Goal: Information Seeking & Learning: Learn about a topic

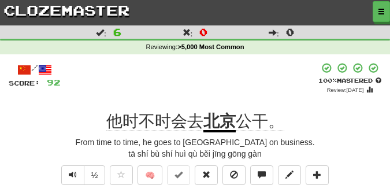
scroll to position [58, 0]
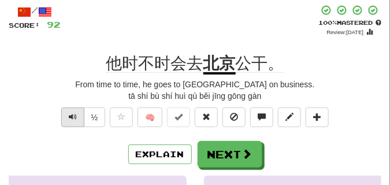
click at [72, 118] on span "Text-to-speech controls" at bounding box center [73, 117] width 8 height 8
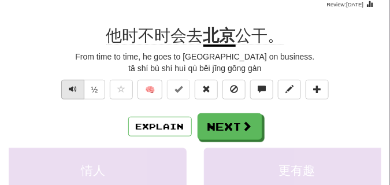
scroll to position [87, 0]
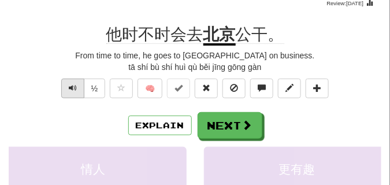
click at [69, 90] on span "Text-to-speech controls" at bounding box center [73, 88] width 8 height 8
click at [64, 91] on button "Text-to-speech controls" at bounding box center [72, 89] width 23 height 20
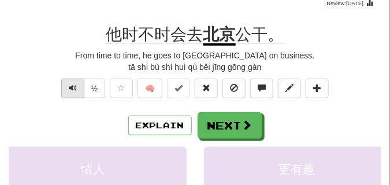
click at [64, 91] on button "Text-to-speech controls" at bounding box center [72, 89] width 23 height 20
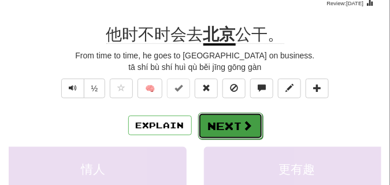
click at [210, 124] on button "Next" at bounding box center [230, 126] width 65 height 27
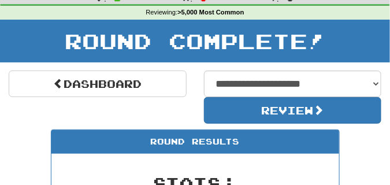
scroll to position [22, 0]
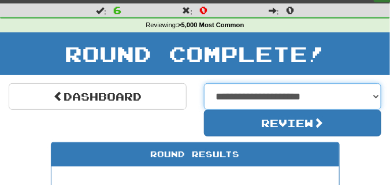
click at [257, 97] on select "**********" at bounding box center [293, 96] width 178 height 27
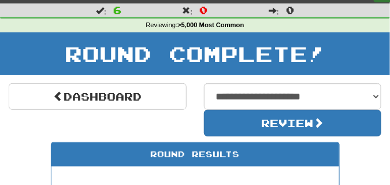
click at [165, 124] on div "**********" at bounding box center [195, 109] width 390 height 53
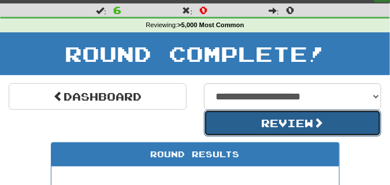
click at [234, 119] on button "Review" at bounding box center [293, 123] width 178 height 27
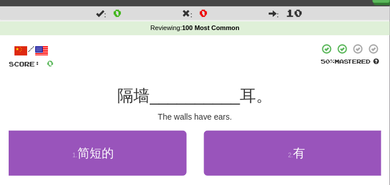
scroll to position [29, 0]
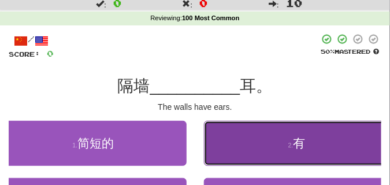
click at [261, 136] on button "2 . 有" at bounding box center [297, 143] width 187 height 45
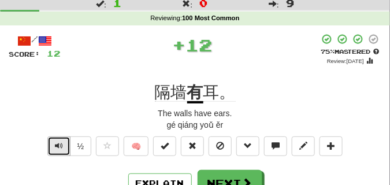
click at [58, 143] on span "Text-to-speech controls" at bounding box center [59, 145] width 8 height 8
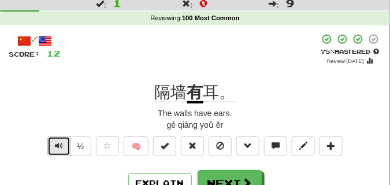
click at [58, 143] on span "Text-to-speech controls" at bounding box center [59, 145] width 8 height 8
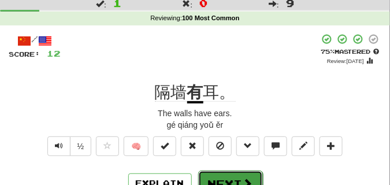
click at [215, 178] on button "Next" at bounding box center [230, 183] width 65 height 27
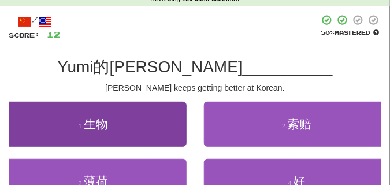
scroll to position [87, 0]
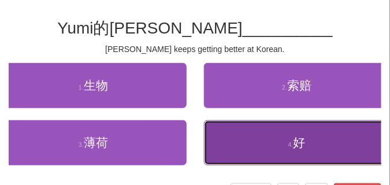
click at [213, 137] on button "4 . 好" at bounding box center [297, 142] width 187 height 45
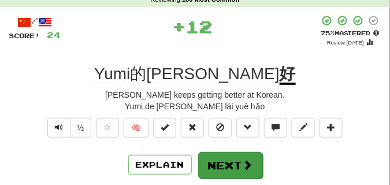
scroll to position [58, 0]
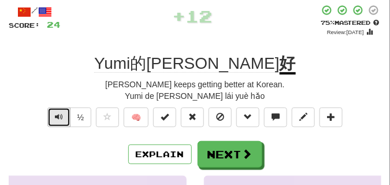
click at [67, 116] on button "Text-to-speech controls" at bounding box center [58, 117] width 23 height 20
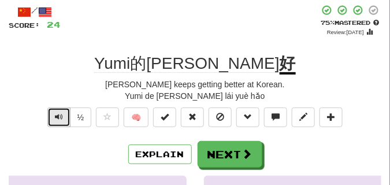
click at [62, 117] on button "Text-to-speech controls" at bounding box center [58, 117] width 23 height 20
click at [62, 116] on button "Text-to-speech controls" at bounding box center [58, 117] width 23 height 20
click at [62, 115] on button "Text-to-speech controls" at bounding box center [58, 117] width 23 height 20
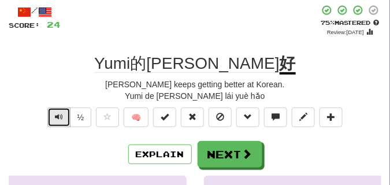
click at [62, 114] on button "Text-to-speech controls" at bounding box center [58, 117] width 23 height 20
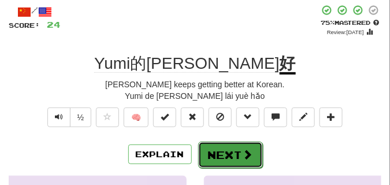
click at [210, 145] on button "Next" at bounding box center [230, 154] width 65 height 27
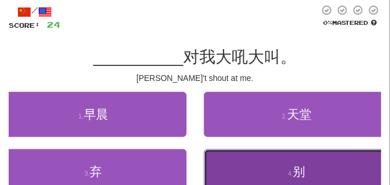
click at [237, 183] on button "4 . 别" at bounding box center [297, 171] width 187 height 45
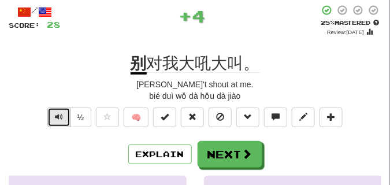
click at [57, 117] on span "Text-to-speech controls" at bounding box center [59, 117] width 8 height 8
click at [57, 116] on span "Text-to-speech controls" at bounding box center [59, 117] width 8 height 8
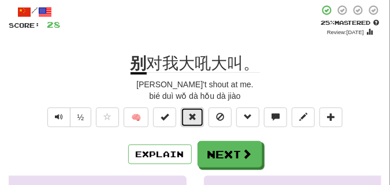
click at [195, 115] on span at bounding box center [192, 117] width 8 height 8
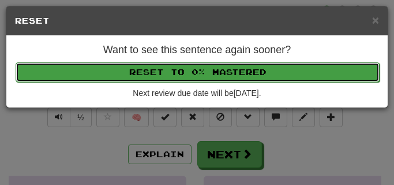
click at [183, 75] on button "Reset to 0% Mastered" at bounding box center [198, 72] width 364 height 20
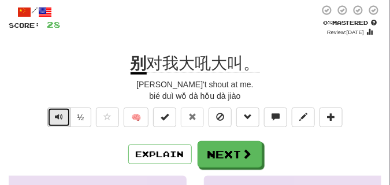
click at [52, 109] on button "Text-to-speech controls" at bounding box center [58, 117] width 23 height 20
click at [53, 109] on button "Text-to-speech controls" at bounding box center [58, 117] width 23 height 20
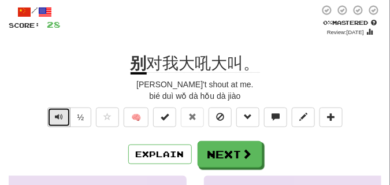
click at [53, 109] on button "Text-to-speech controls" at bounding box center [58, 117] width 23 height 20
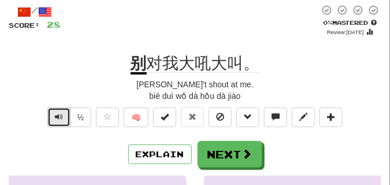
click at [53, 109] on button "Text-to-speech controls" at bounding box center [58, 117] width 23 height 20
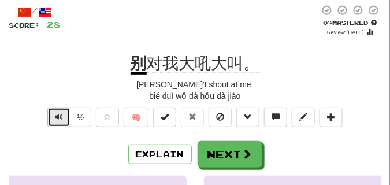
click at [53, 109] on button "Text-to-speech controls" at bounding box center [58, 117] width 23 height 20
click at [58, 118] on span "Text-to-speech controls" at bounding box center [59, 117] width 8 height 8
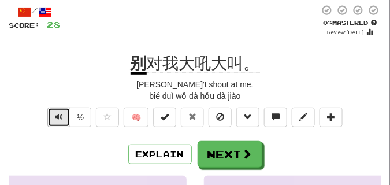
click at [58, 118] on span "Text-to-speech controls" at bounding box center [59, 117] width 8 height 8
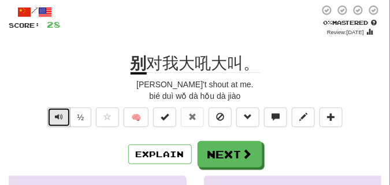
click at [57, 117] on span "Text-to-speech controls" at bounding box center [59, 117] width 8 height 8
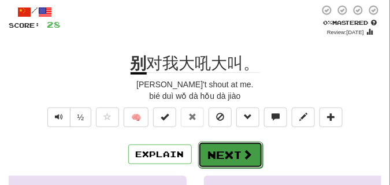
click at [213, 154] on button "Next" at bounding box center [230, 154] width 65 height 27
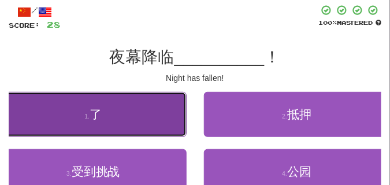
click at [115, 117] on button "1 . 了" at bounding box center [93, 114] width 187 height 45
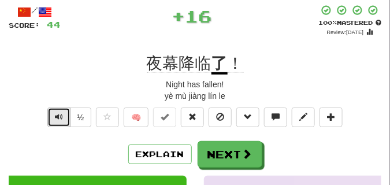
click at [58, 116] on span "Text-to-speech controls" at bounding box center [59, 117] width 8 height 8
click at [58, 115] on span "Text-to-speech controls" at bounding box center [59, 117] width 8 height 8
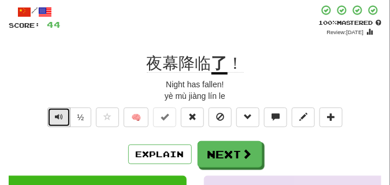
click at [58, 116] on span "Text-to-speech controls" at bounding box center [59, 117] width 8 height 8
click at [65, 113] on button "Text-to-speech controls" at bounding box center [58, 117] width 23 height 20
click at [64, 113] on button "Text-to-speech controls" at bounding box center [58, 117] width 23 height 20
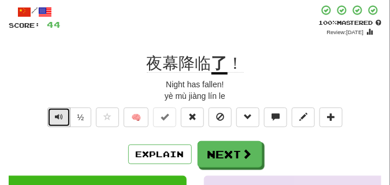
click at [64, 113] on button "Text-to-speech controls" at bounding box center [58, 117] width 23 height 20
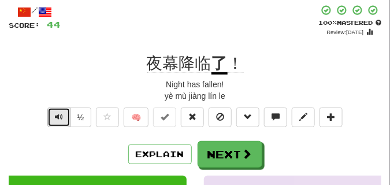
click at [64, 113] on button "Text-to-speech controls" at bounding box center [58, 117] width 23 height 20
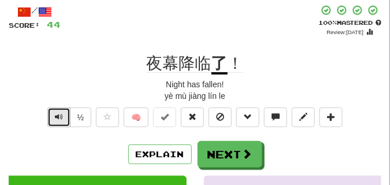
click at [64, 113] on button "Text-to-speech controls" at bounding box center [58, 117] width 23 height 20
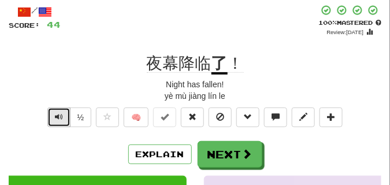
click at [64, 113] on button "Text-to-speech controls" at bounding box center [58, 117] width 23 height 20
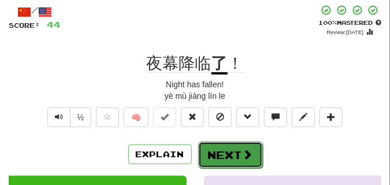
click at [223, 146] on button "Next" at bounding box center [230, 154] width 65 height 27
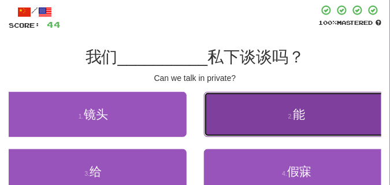
click at [278, 107] on button "2 . 能" at bounding box center [297, 114] width 187 height 45
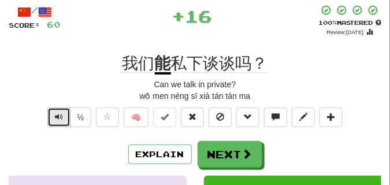
click at [61, 118] on span "Text-to-speech controls" at bounding box center [59, 117] width 8 height 8
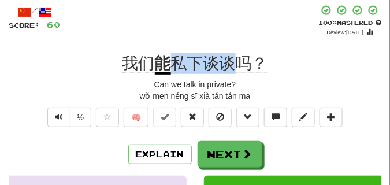
drag, startPoint x: 172, startPoint y: 64, endPoint x: 237, endPoint y: 67, distance: 65.3
click at [237, 67] on span "私下谈谈吗？" at bounding box center [219, 63] width 97 height 18
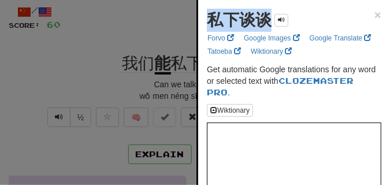
drag, startPoint x: 210, startPoint y: 25, endPoint x: 267, endPoint y: 27, distance: 56.6
click at [267, 27] on strong "私下谈谈" at bounding box center [239, 20] width 65 height 18
copy strong "私下谈谈"
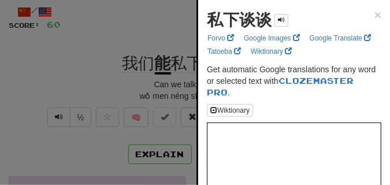
click at [177, 29] on div at bounding box center [195, 92] width 390 height 185
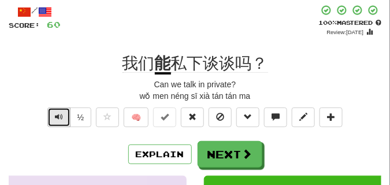
click at [62, 115] on span "Text-to-speech controls" at bounding box center [59, 117] width 8 height 8
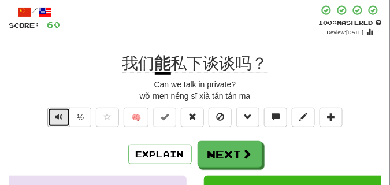
click at [62, 115] on span "Text-to-speech controls" at bounding box center [59, 117] width 8 height 8
click at [62, 117] on span "Text-to-speech controls" at bounding box center [59, 117] width 8 height 8
click at [58, 117] on span "Text-to-speech controls" at bounding box center [59, 117] width 8 height 8
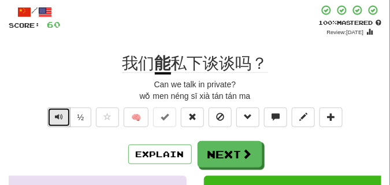
click at [58, 117] on span "Text-to-speech controls" at bounding box center [59, 117] width 8 height 8
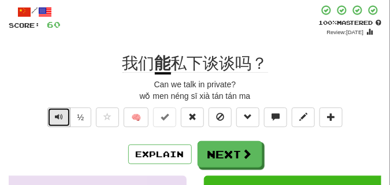
click at [58, 117] on span "Text-to-speech controls" at bounding box center [59, 117] width 8 height 8
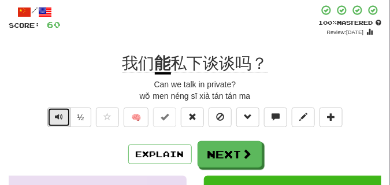
click at [58, 117] on span "Text-to-speech controls" at bounding box center [59, 117] width 8 height 8
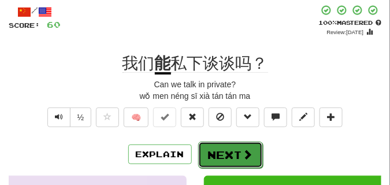
click at [229, 143] on button "Next" at bounding box center [230, 154] width 65 height 27
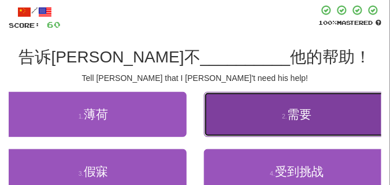
click at [258, 114] on button "2 . 需要" at bounding box center [297, 114] width 187 height 45
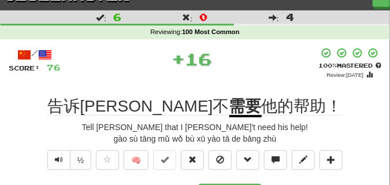
scroll to position [29, 0]
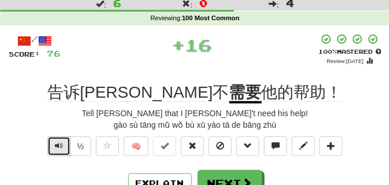
click at [56, 141] on span "Text-to-speech controls" at bounding box center [59, 145] width 8 height 8
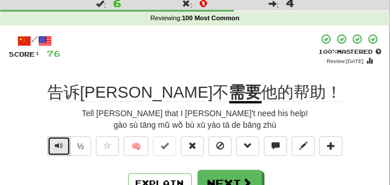
click at [56, 141] on span "Text-to-speech controls" at bounding box center [59, 145] width 8 height 8
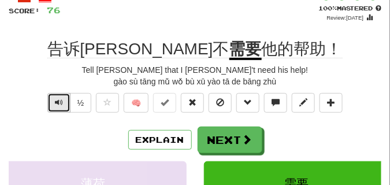
scroll to position [87, 0]
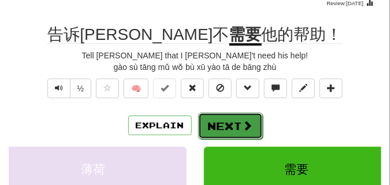
click at [219, 122] on button "Next" at bounding box center [230, 126] width 65 height 27
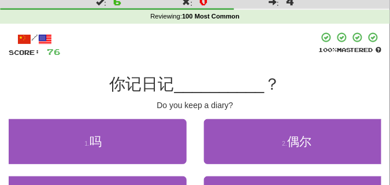
scroll to position [29, 0]
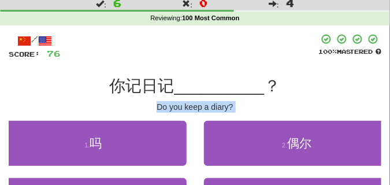
drag, startPoint x: 141, startPoint y: 120, endPoint x: 131, endPoint y: 110, distance: 13.9
click at [131, 110] on div "/ Score: 76 100 % Mastered 你记日记 __________ ？ Do you keep a diary? 1 . 吗 2 . 偶尔 …" at bounding box center [195, 146] width 372 height 227
click at [131, 110] on div "Do you keep a diary?" at bounding box center [195, 107] width 372 height 12
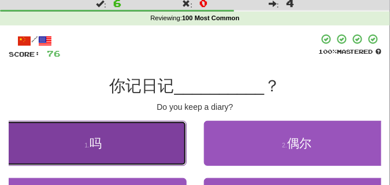
click at [115, 140] on button "1 . 吗" at bounding box center [93, 143] width 187 height 45
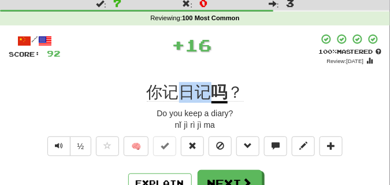
drag, startPoint x: 180, startPoint y: 87, endPoint x: 218, endPoint y: 90, distance: 38.2
click at [218, 90] on div "你记日记 吗 ？" at bounding box center [195, 92] width 372 height 21
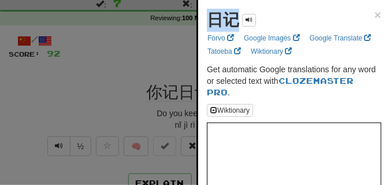
drag, startPoint x: 203, startPoint y: 21, endPoint x: 236, endPoint y: 25, distance: 33.7
copy strong "日记"
click at [139, 74] on div at bounding box center [195, 92] width 390 height 185
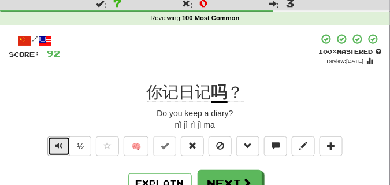
click at [62, 142] on span "Text-to-speech controls" at bounding box center [59, 145] width 8 height 8
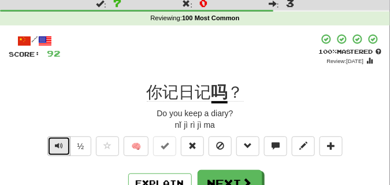
click at [62, 142] on span "Text-to-speech controls" at bounding box center [59, 145] width 8 height 8
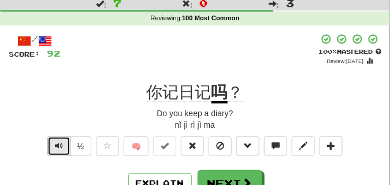
click at [62, 142] on span "Text-to-speech controls" at bounding box center [59, 145] width 8 height 8
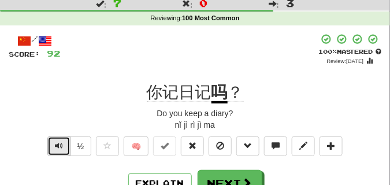
click at [62, 142] on span "Text-to-speech controls" at bounding box center [59, 145] width 8 height 8
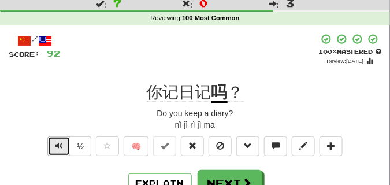
click at [62, 142] on span "Text-to-speech controls" at bounding box center [59, 145] width 8 height 8
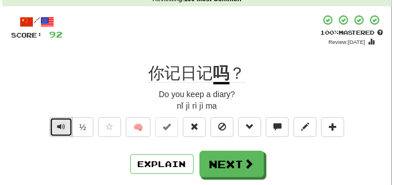
scroll to position [58, 0]
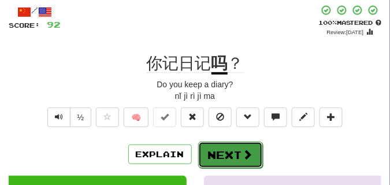
click at [241, 144] on button "Next" at bounding box center [230, 154] width 65 height 27
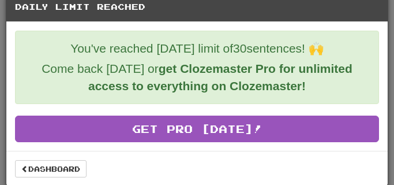
scroll to position [21, 0]
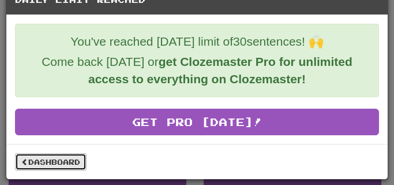
click at [47, 160] on link "Dashboard" at bounding box center [51, 161] width 72 height 17
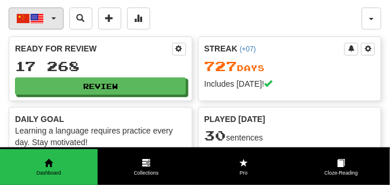
click at [54, 14] on button "中文 / English" at bounding box center [36, 19] width 55 height 22
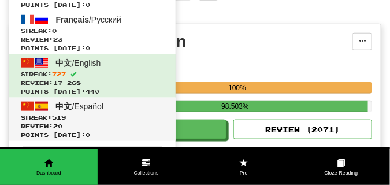
scroll to position [231, 0]
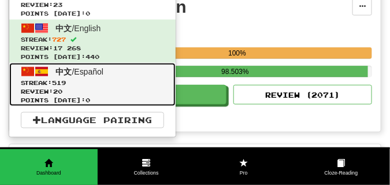
click at [114, 90] on span "Review: 20" at bounding box center [92, 91] width 143 height 9
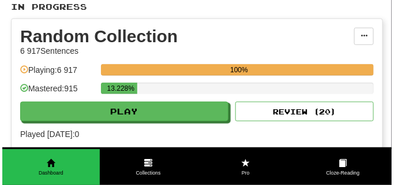
scroll to position [202, 0]
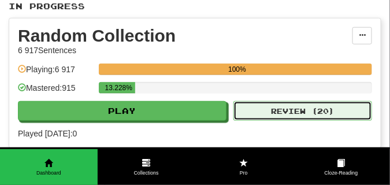
click at [274, 115] on button "Review ( 20 )" at bounding box center [302, 111] width 139 height 20
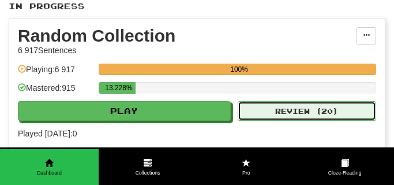
select select "**"
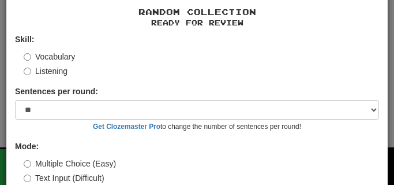
scroll to position [93, 0]
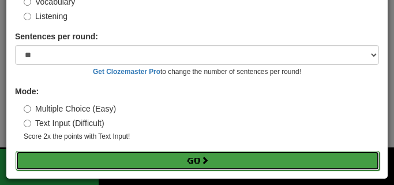
click at [158, 161] on button "Go" at bounding box center [198, 161] width 364 height 20
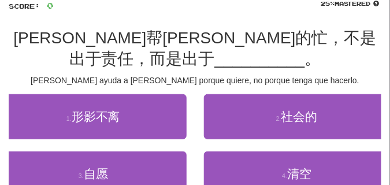
scroll to position [87, 0]
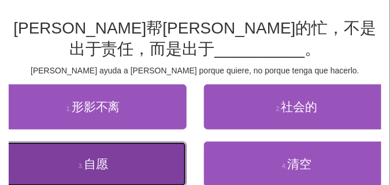
click at [99, 159] on span "自愿" at bounding box center [96, 163] width 24 height 13
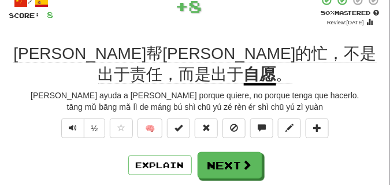
scroll to position [58, 0]
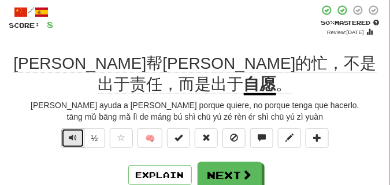
click at [71, 133] on span "Text-to-speech controls" at bounding box center [73, 137] width 8 height 8
click at [70, 133] on span "Text-to-speech controls" at bounding box center [73, 137] width 8 height 8
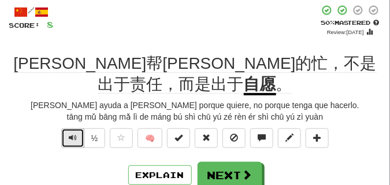
click at [69, 133] on span "Text-to-speech controls" at bounding box center [73, 137] width 8 height 8
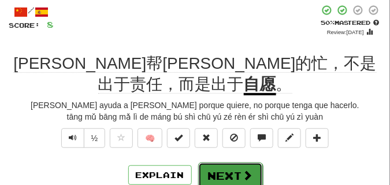
click at [238, 162] on button "Next" at bounding box center [230, 175] width 65 height 27
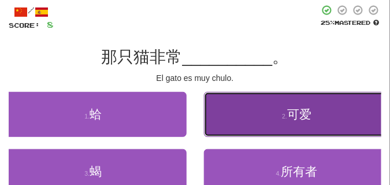
click at [285, 107] on button "2 . 可爱" at bounding box center [297, 114] width 187 height 45
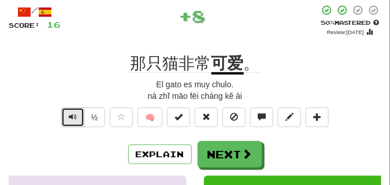
click at [72, 114] on span "Text-to-speech controls" at bounding box center [73, 117] width 8 height 8
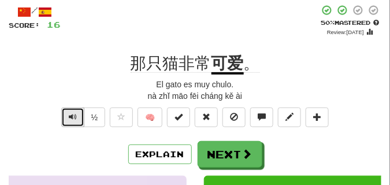
click at [72, 114] on span "Text-to-speech controls" at bounding box center [73, 117] width 8 height 8
click at [71, 114] on span "Text-to-speech controls" at bounding box center [73, 117] width 8 height 8
click at [73, 115] on span "Text-to-speech controls" at bounding box center [73, 117] width 8 height 8
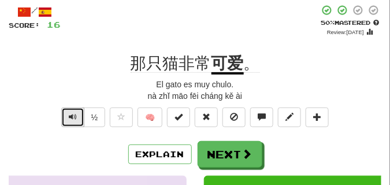
click at [73, 115] on span "Text-to-speech controls" at bounding box center [73, 117] width 8 height 8
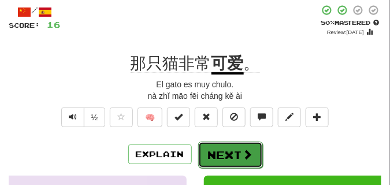
click at [233, 147] on button "Next" at bounding box center [230, 154] width 65 height 27
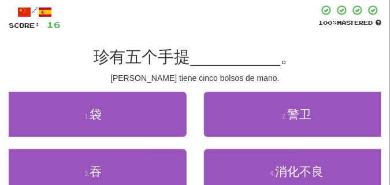
click at [84, 70] on div "/ Score: 16 100 % Mastered 珍有五个手提 __________ 。 Jane tiene cinco bolsos de mano.…" at bounding box center [195, 118] width 372 height 227
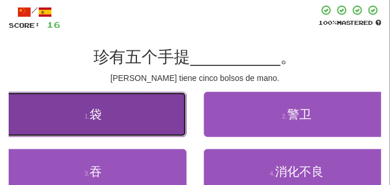
click at [84, 102] on button "1 . 袋" at bounding box center [93, 114] width 187 height 45
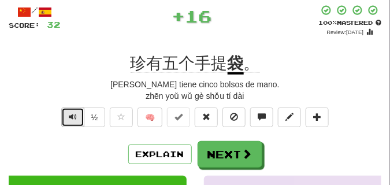
click at [73, 115] on span "Text-to-speech controls" at bounding box center [73, 117] width 8 height 8
click at [72, 114] on span "Text-to-speech controls" at bounding box center [73, 117] width 8 height 8
click at [72, 113] on span "Text-to-speech controls" at bounding box center [73, 117] width 8 height 8
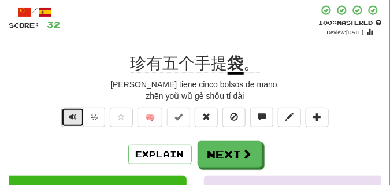
click at [72, 113] on span "Text-to-speech controls" at bounding box center [73, 117] width 8 height 8
click at [71, 113] on span "Text-to-speech controls" at bounding box center [73, 117] width 8 height 8
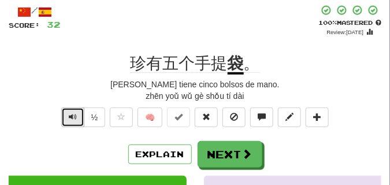
click at [71, 113] on span "Text-to-speech controls" at bounding box center [73, 117] width 8 height 8
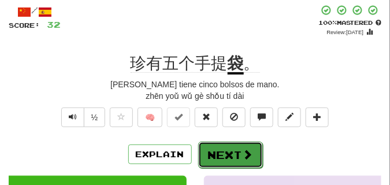
click at [249, 146] on button "Next" at bounding box center [230, 154] width 65 height 27
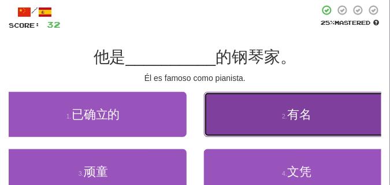
click at [249, 129] on button "2 . 有名" at bounding box center [297, 114] width 187 height 45
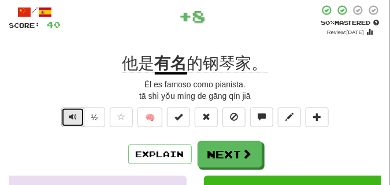
click at [69, 120] on span "Text-to-speech controls" at bounding box center [73, 117] width 8 height 8
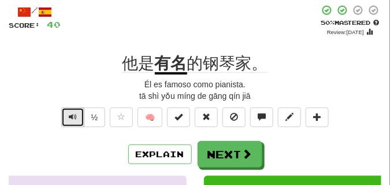
click at [69, 120] on span "Text-to-speech controls" at bounding box center [73, 117] width 8 height 8
click at [72, 118] on span "Text-to-speech controls" at bounding box center [73, 117] width 8 height 8
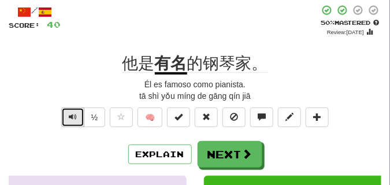
click at [72, 118] on span "Text-to-speech controls" at bounding box center [73, 117] width 8 height 8
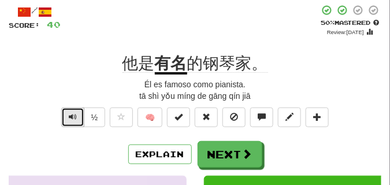
click at [72, 118] on span "Text-to-speech controls" at bounding box center [73, 117] width 8 height 8
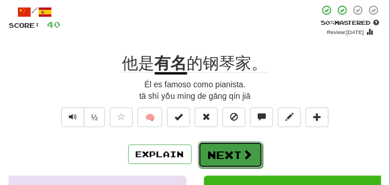
click at [232, 146] on button "Next" at bounding box center [230, 154] width 65 height 27
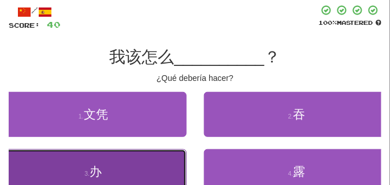
click at [51, 171] on button "3 . 办" at bounding box center [93, 171] width 187 height 45
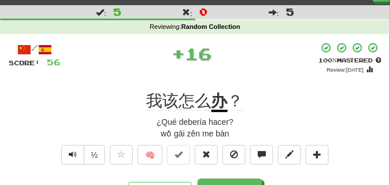
scroll to position [29, 0]
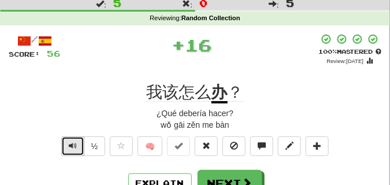
click at [70, 145] on span "Text-to-speech controls" at bounding box center [73, 145] width 8 height 8
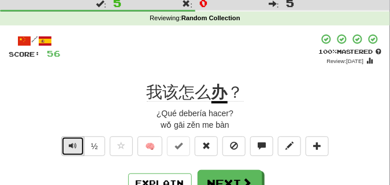
click at [70, 145] on span "Text-to-speech controls" at bounding box center [73, 145] width 8 height 8
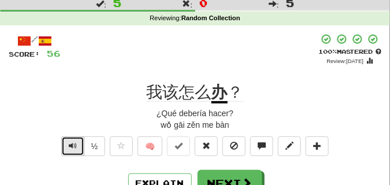
click at [70, 145] on span "Text-to-speech controls" at bounding box center [73, 145] width 8 height 8
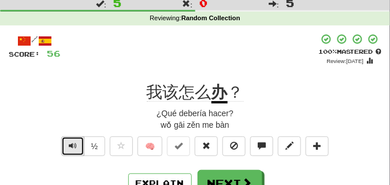
click at [70, 145] on span "Text-to-speech controls" at bounding box center [73, 145] width 8 height 8
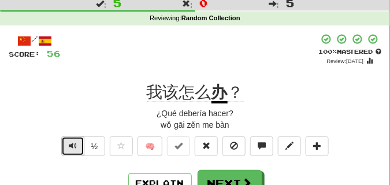
click at [70, 145] on span "Text-to-speech controls" at bounding box center [73, 145] width 8 height 8
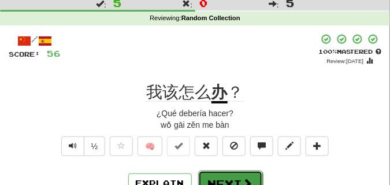
click at [208, 177] on button "Next" at bounding box center [230, 183] width 65 height 27
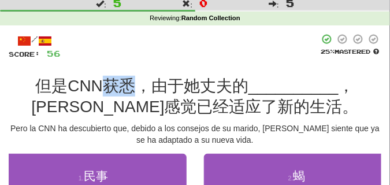
drag, startPoint x: 81, startPoint y: 89, endPoint x: 108, endPoint y: 90, distance: 27.2
click at [108, 90] on span "但是CNN获悉，由于她丈夫的" at bounding box center [141, 86] width 213 height 18
copy span "获悉"
click at [185, 55] on div at bounding box center [190, 46] width 258 height 26
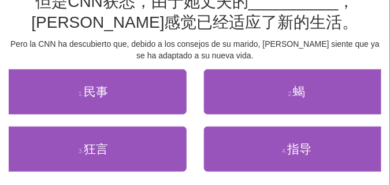
scroll to position [115, 0]
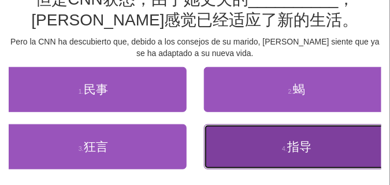
click at [311, 137] on button "4 . 指导" at bounding box center [297, 146] width 187 height 45
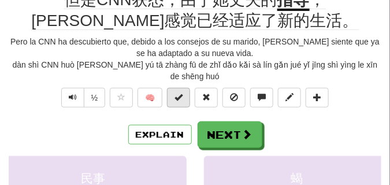
scroll to position [92, 0]
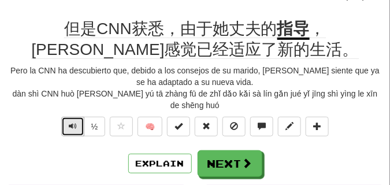
click at [77, 117] on button "Text-to-speech controls" at bounding box center [72, 127] width 23 height 20
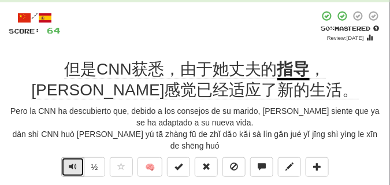
scroll to position [87, 0]
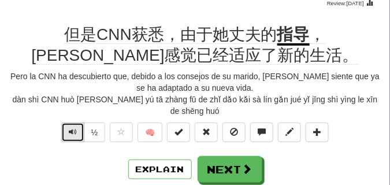
click at [70, 128] on span "Text-to-speech controls" at bounding box center [73, 132] width 8 height 8
click at [69, 128] on span "Text-to-speech controls" at bounding box center [73, 132] width 8 height 8
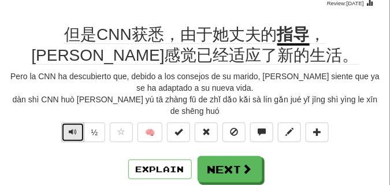
click at [69, 128] on span "Text-to-speech controls" at bounding box center [73, 132] width 8 height 8
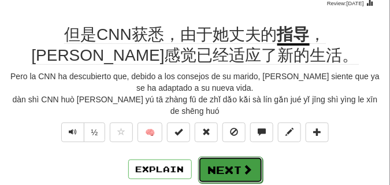
click at [220, 156] on button "Next" at bounding box center [230, 169] width 65 height 27
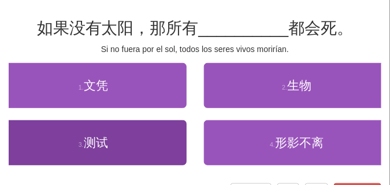
scroll to position [58, 0]
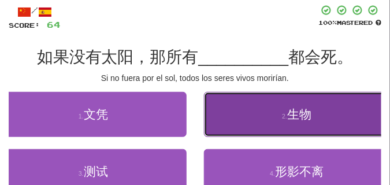
click at [286, 129] on button "2 . 生物" at bounding box center [297, 114] width 187 height 45
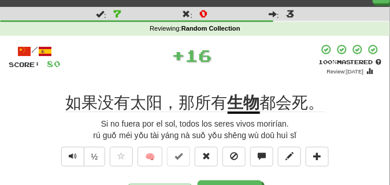
scroll to position [29, 0]
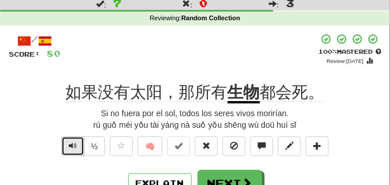
click at [66, 144] on button "Text-to-speech controls" at bounding box center [72, 146] width 23 height 20
click at [72, 141] on span "Text-to-speech controls" at bounding box center [73, 145] width 8 height 8
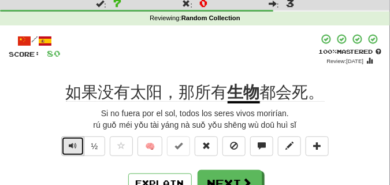
click at [65, 141] on button "Text-to-speech controls" at bounding box center [72, 146] width 23 height 20
click at [69, 144] on span "Text-to-speech controls" at bounding box center [73, 145] width 8 height 8
click at [70, 146] on span "Text-to-speech controls" at bounding box center [73, 145] width 8 height 8
click at [71, 146] on span "Text-to-speech controls" at bounding box center [73, 145] width 8 height 8
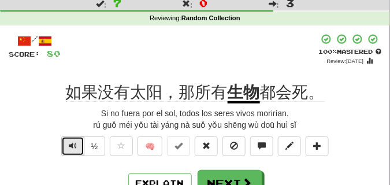
click at [71, 145] on span "Text-to-speech controls" at bounding box center [73, 145] width 8 height 8
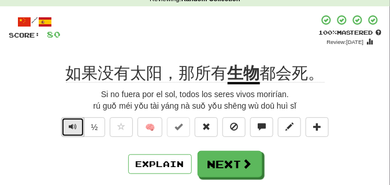
scroll to position [58, 0]
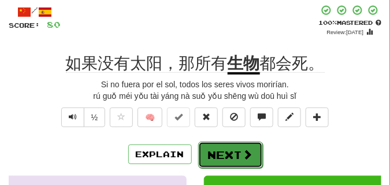
click at [223, 144] on button "Next" at bounding box center [230, 154] width 65 height 27
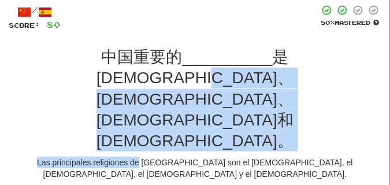
drag, startPoint x: 139, startPoint y: 96, endPoint x: 135, endPoint y: 81, distance: 15.0
click at [135, 81] on div "/ Score: 80 50 % Mastered 中国重要的 __________ 是道教、佛教、伊斯兰教和基督教。 Las principales rel…" at bounding box center [195, 166] width 372 height 323
click at [135, 82] on div "中国重要的 __________ 是道教、佛教、伊斯兰教和基督教。" at bounding box center [195, 99] width 372 height 105
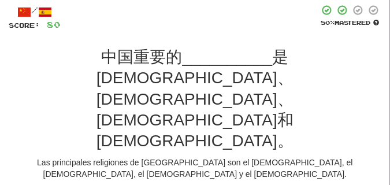
click at [135, 83] on div "中国重要的 __________ 是道教、佛教、伊斯兰教和基督教。" at bounding box center [195, 99] width 372 height 105
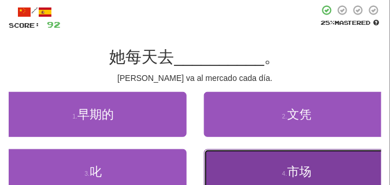
click at [252, 166] on button "4 . 市场" at bounding box center [297, 171] width 187 height 45
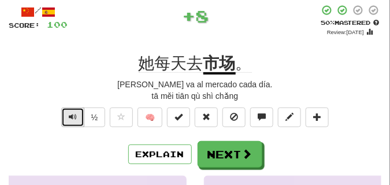
click at [79, 117] on button "Text-to-speech controls" at bounding box center [72, 117] width 23 height 20
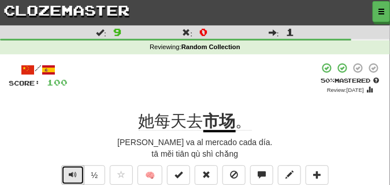
scroll to position [29, 0]
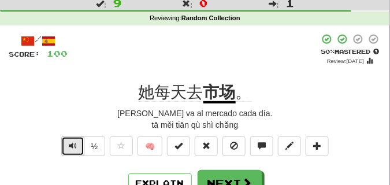
click at [69, 149] on span "Text-to-speech controls" at bounding box center [73, 145] width 8 height 8
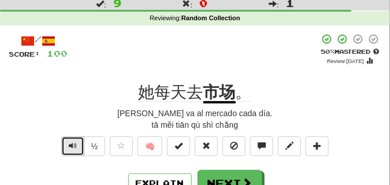
click at [69, 149] on span "Text-to-speech controls" at bounding box center [73, 145] width 8 height 8
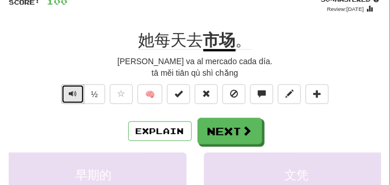
scroll to position [87, 0]
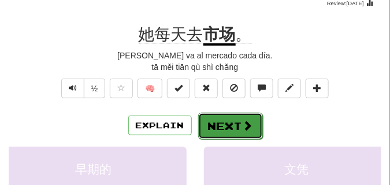
click at [218, 132] on button "Next" at bounding box center [230, 126] width 65 height 27
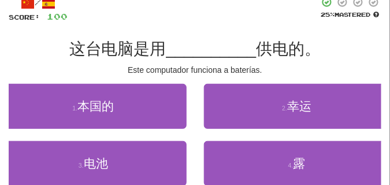
scroll to position [58, 0]
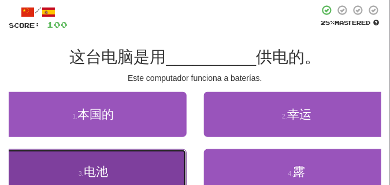
click at [143, 160] on button "3 . 电池" at bounding box center [93, 171] width 187 height 45
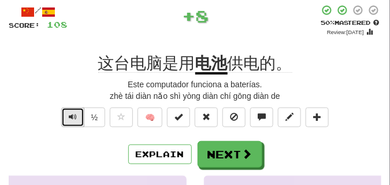
click at [62, 117] on button "Text-to-speech controls" at bounding box center [72, 117] width 23 height 20
click at [69, 110] on button "Text-to-speech controls" at bounding box center [72, 117] width 23 height 20
click at [69, 111] on button "Text-to-speech controls" at bounding box center [72, 117] width 23 height 20
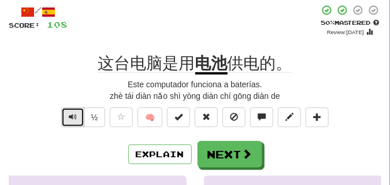
click at [69, 111] on button "Text-to-speech controls" at bounding box center [72, 117] width 23 height 20
click at [69, 113] on span "Text-to-speech controls" at bounding box center [73, 117] width 8 height 8
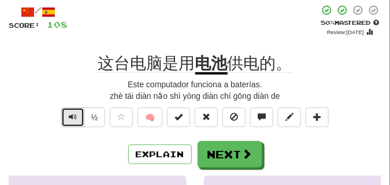
click at [69, 113] on span "Text-to-speech controls" at bounding box center [73, 117] width 8 height 8
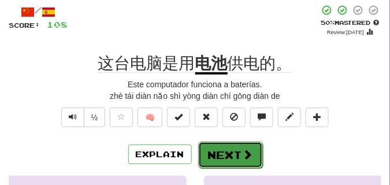
click at [243, 147] on button "Next" at bounding box center [230, 154] width 65 height 27
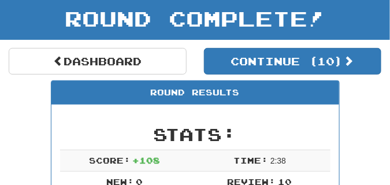
scroll to position [51, 0]
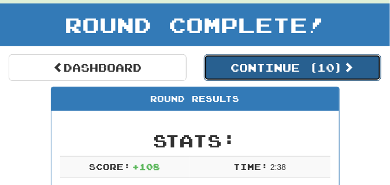
click at [245, 70] on button "Continue ( 10 )" at bounding box center [293, 67] width 178 height 27
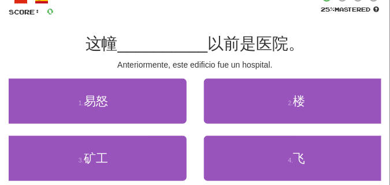
scroll to position [80, 0]
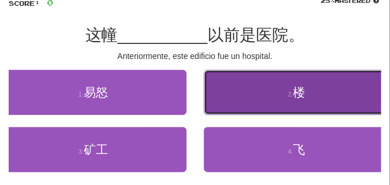
click at [243, 102] on button "2 . 楼" at bounding box center [297, 92] width 187 height 45
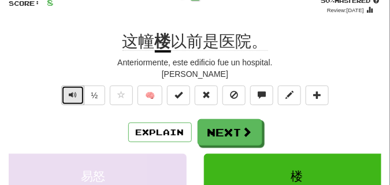
click at [73, 99] on button "Text-to-speech controls" at bounding box center [72, 95] width 23 height 20
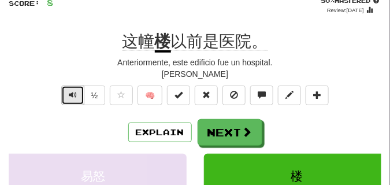
click at [73, 99] on button "Text-to-speech controls" at bounding box center [72, 95] width 23 height 20
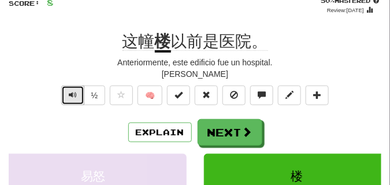
click at [73, 99] on button "Text-to-speech controls" at bounding box center [72, 95] width 23 height 20
click at [73, 99] on span "Text-to-speech controls" at bounding box center [73, 95] width 8 height 8
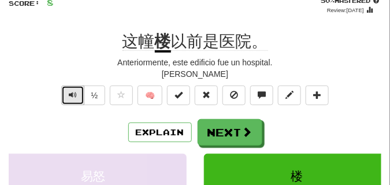
click at [74, 93] on span "Text-to-speech controls" at bounding box center [73, 95] width 8 height 8
click at [74, 92] on span "Text-to-speech controls" at bounding box center [73, 95] width 8 height 8
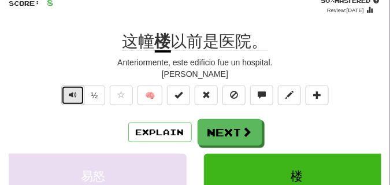
click at [74, 92] on span "Text-to-speech controls" at bounding box center [73, 95] width 8 height 8
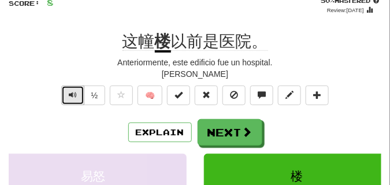
click at [74, 91] on span "Text-to-speech controls" at bounding box center [73, 95] width 8 height 8
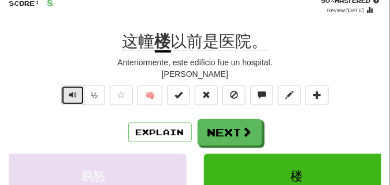
click at [74, 91] on span "Text-to-speech controls" at bounding box center [73, 95] width 8 height 8
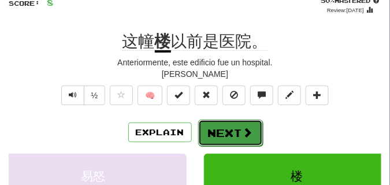
click at [241, 125] on button "Next" at bounding box center [230, 133] width 65 height 27
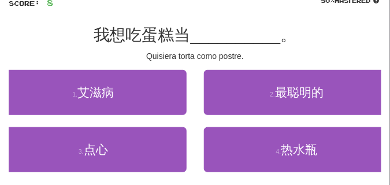
click at [125, 126] on div "1 . 艾滋病" at bounding box center [93, 98] width 204 height 57
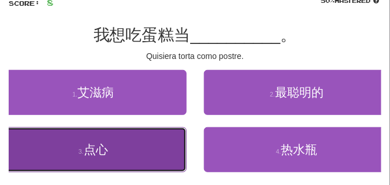
click at [125, 135] on button "3 . 点心" at bounding box center [93, 149] width 187 height 45
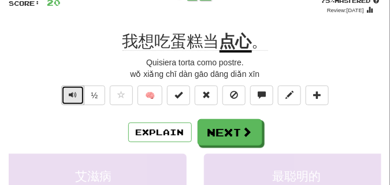
click at [75, 94] on span "Text-to-speech controls" at bounding box center [73, 95] width 8 height 8
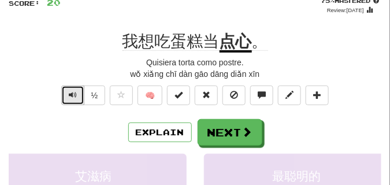
click at [75, 94] on span "Text-to-speech controls" at bounding box center [73, 95] width 8 height 8
click at [75, 93] on span "Text-to-speech controls" at bounding box center [73, 95] width 8 height 8
click at [75, 91] on span "Text-to-speech controls" at bounding box center [73, 95] width 8 height 8
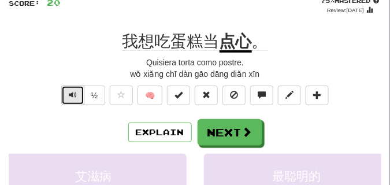
click at [75, 91] on span "Text-to-speech controls" at bounding box center [73, 95] width 8 height 8
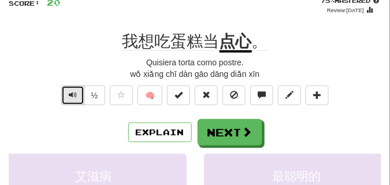
click at [75, 91] on span "Text-to-speech controls" at bounding box center [73, 95] width 8 height 8
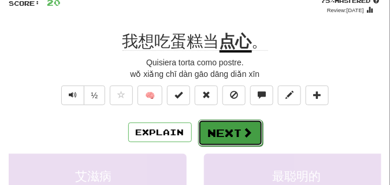
click at [230, 127] on button "Next" at bounding box center [230, 133] width 65 height 27
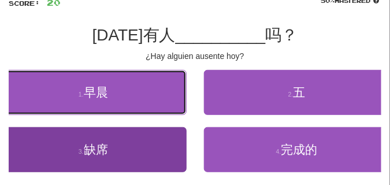
drag, startPoint x: 135, startPoint y: 82, endPoint x: 141, endPoint y: 140, distance: 58.2
click at [141, 140] on div "1 . 早晨 2 . 五 3 . 缺席 4 . 完成的" at bounding box center [195, 127] width 390 height 114
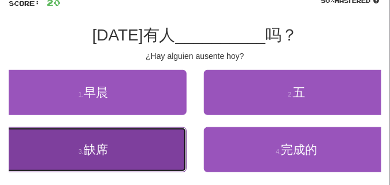
click at [141, 139] on button "3 . 缺席" at bounding box center [93, 149] width 187 height 45
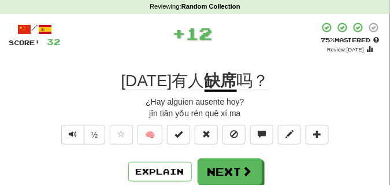
scroll to position [51, 0]
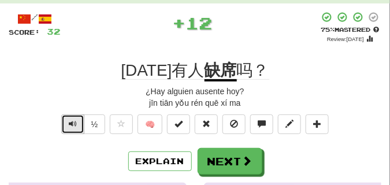
click at [79, 122] on button "Text-to-speech controls" at bounding box center [72, 124] width 23 height 20
click at [77, 121] on button "Text-to-speech controls" at bounding box center [72, 124] width 23 height 20
click at [77, 120] on button "Text-to-speech controls" at bounding box center [72, 124] width 23 height 20
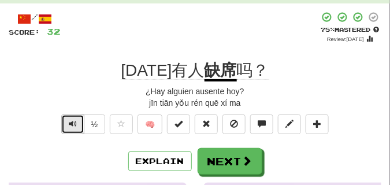
click at [77, 120] on button "Text-to-speech controls" at bounding box center [72, 124] width 23 height 20
click at [77, 119] on button "Text-to-speech controls" at bounding box center [72, 124] width 23 height 20
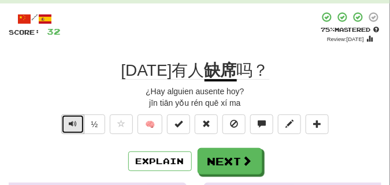
click at [77, 119] on button "Text-to-speech controls" at bounding box center [72, 124] width 23 height 20
click at [77, 118] on button "Text-to-speech controls" at bounding box center [72, 124] width 23 height 20
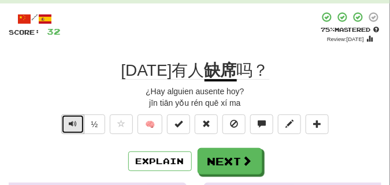
click at [77, 117] on button "Text-to-speech controls" at bounding box center [72, 124] width 23 height 20
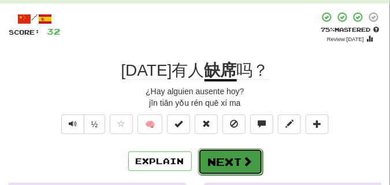
click at [218, 156] on button "Next" at bounding box center [230, 161] width 65 height 27
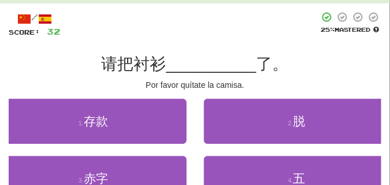
click at [136, 96] on div "/ Score: 32 25 % Mastered 请把衬衫 __________ 了。 Por favor quítate la camisa. 1 . 存…" at bounding box center [195, 125] width 372 height 227
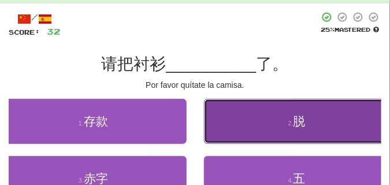
click at [243, 113] on button "2 . 脱" at bounding box center [297, 121] width 187 height 45
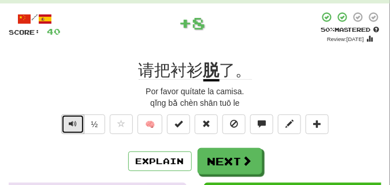
click at [73, 123] on span "Text-to-speech controls" at bounding box center [73, 124] width 8 height 8
click at [73, 122] on span "Text-to-speech controls" at bounding box center [73, 124] width 8 height 8
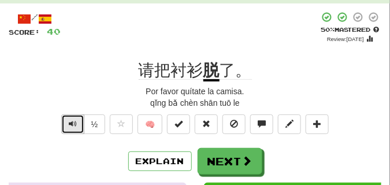
click at [73, 122] on span "Text-to-speech controls" at bounding box center [73, 124] width 8 height 8
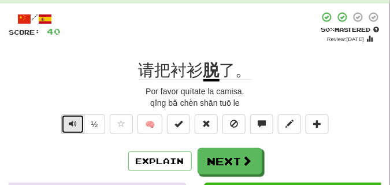
click at [73, 122] on span "Text-to-speech controls" at bounding box center [73, 124] width 8 height 8
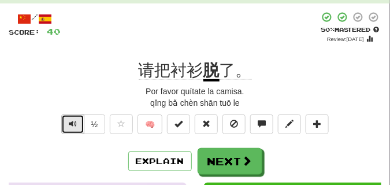
click at [73, 122] on span "Text-to-speech controls" at bounding box center [73, 124] width 8 height 8
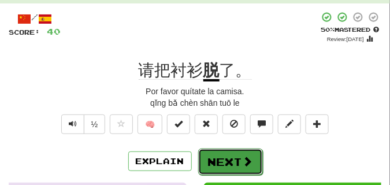
click at [241, 151] on button "Next" at bounding box center [230, 161] width 65 height 27
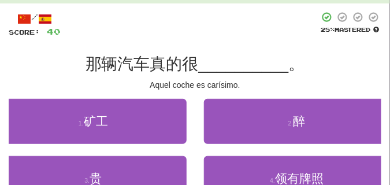
drag, startPoint x: 102, startPoint y: 86, endPoint x: 106, endPoint y: 93, distance: 8.0
click at [105, 91] on div "Aquel coche es carísimo." at bounding box center [195, 85] width 372 height 12
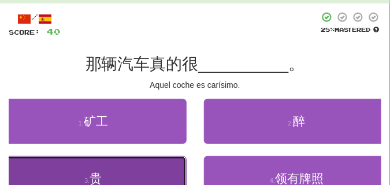
click at [120, 162] on button "3 . 贵" at bounding box center [93, 178] width 187 height 45
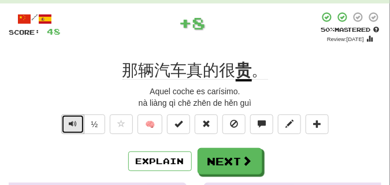
click at [69, 122] on span "Text-to-speech controls" at bounding box center [73, 124] width 8 height 8
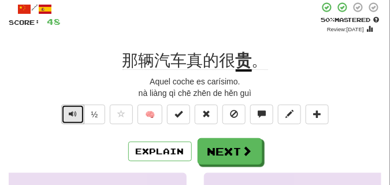
scroll to position [80, 0]
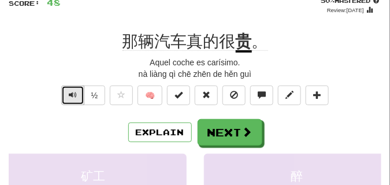
click at [75, 92] on span "Text-to-speech controls" at bounding box center [73, 95] width 8 height 8
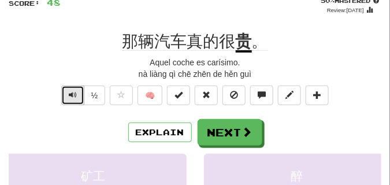
click at [75, 92] on span "Text-to-speech controls" at bounding box center [73, 95] width 8 height 8
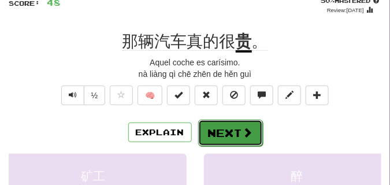
click at [211, 125] on button "Next" at bounding box center [230, 133] width 65 height 27
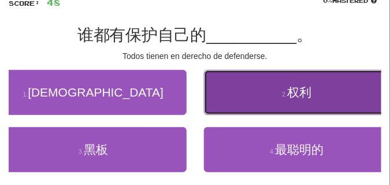
click at [265, 107] on button "2 . 权利" at bounding box center [297, 92] width 187 height 45
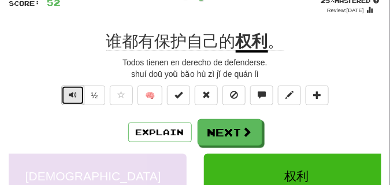
click at [72, 94] on span "Text-to-speech controls" at bounding box center [73, 95] width 8 height 8
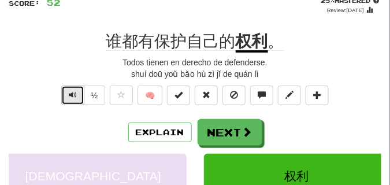
click at [72, 94] on span "Text-to-speech controls" at bounding box center [73, 95] width 8 height 8
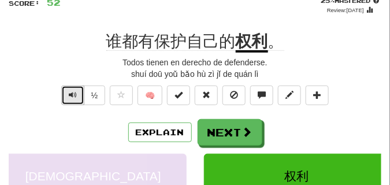
click at [72, 94] on span "Text-to-speech controls" at bounding box center [73, 95] width 8 height 8
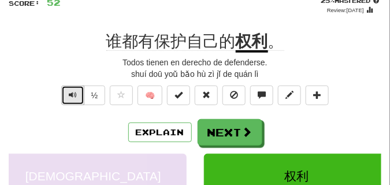
click at [72, 94] on span "Text-to-speech controls" at bounding box center [73, 95] width 8 height 8
click at [72, 92] on span "Text-to-speech controls" at bounding box center [73, 95] width 8 height 8
click at [72, 91] on span "Text-to-speech controls" at bounding box center [73, 95] width 8 height 8
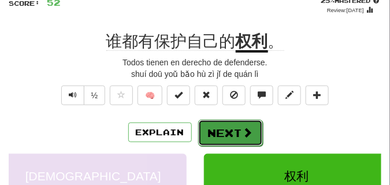
click at [230, 126] on button "Next" at bounding box center [230, 133] width 65 height 27
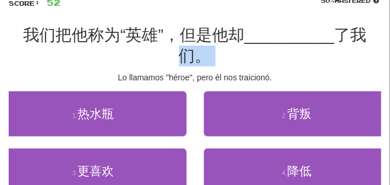
drag, startPoint x: 98, startPoint y: 67, endPoint x: 86, endPoint y: 58, distance: 14.8
click at [86, 58] on div "/ Score: 52 50 % Mastered 我们把他称为“英雄”，但是他却 __________ 了我们。 Lo llamamos "héroe", …" at bounding box center [195, 107] width 372 height 248
click at [87, 58] on div "我们把他称为“英雄”，但是他却 __________ 了我们。" at bounding box center [195, 46] width 372 height 42
click at [132, 55] on div "我们把他称为“英雄”，但是他却 __________ 了我们。" at bounding box center [195, 46] width 372 height 42
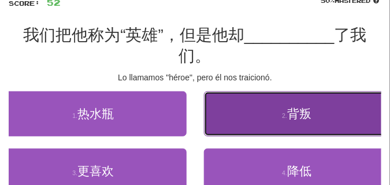
click at [304, 109] on span "背叛" at bounding box center [299, 113] width 24 height 13
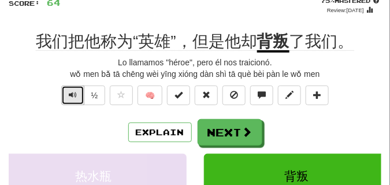
click at [77, 94] on button "Text-to-speech controls" at bounding box center [72, 95] width 23 height 20
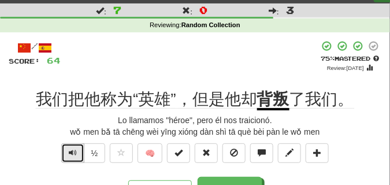
scroll to position [51, 0]
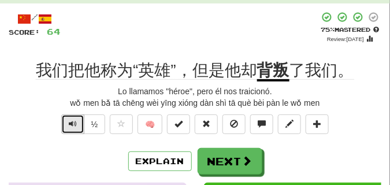
click at [72, 121] on span "Text-to-speech controls" at bounding box center [73, 124] width 8 height 8
click at [72, 120] on span "Text-to-speech controls" at bounding box center [73, 124] width 8 height 8
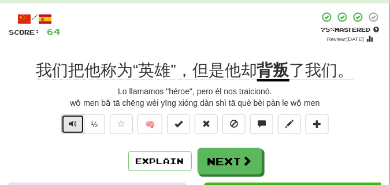
click at [72, 120] on span "Text-to-speech controls" at bounding box center [73, 124] width 8 height 8
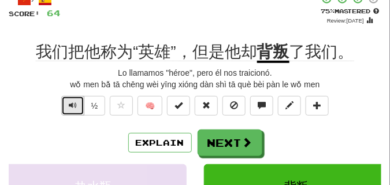
scroll to position [80, 0]
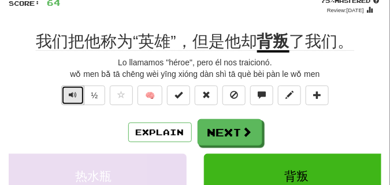
click at [72, 120] on div "/ Score: 64 + 12 75 % Mastered Review: 2025-10-15 我们把他称为“英雄”，但是他却 背叛 了我们。 Lo ll…" at bounding box center [195, 156] width 372 height 346
click at [72, 119] on div "Explain Next" at bounding box center [195, 132] width 372 height 27
click at [72, 117] on div "/ Score: 64 + 12 75 % Mastered Review: 2025-10-15 我们把他称为“英雄”，但是他却 背叛 了我们。 Lo ll…" at bounding box center [195, 156] width 372 height 346
click at [73, 116] on div "/ Score: 64 + 12 75 % Mastered Review: 2025-10-15 我们把他称为“英雄”，但是他却 背叛 了我们。 Lo ll…" at bounding box center [195, 156] width 372 height 346
click at [83, 117] on div "/ Score: 64 + 12 75 % Mastered Review: 2025-10-15 我们把他称为“英雄”，但是他却 背叛 了我们。 Lo ll…" at bounding box center [195, 156] width 372 height 346
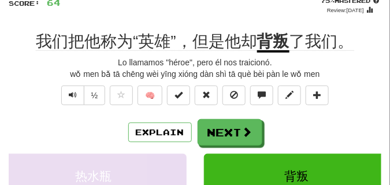
click at [83, 117] on div "/ Score: 64 + 12 75 % Mastered Review: 2025-10-15 我们把他称为“英雄”，但是他却 背叛 了我们。 Lo ll…" at bounding box center [195, 156] width 372 height 346
click at [69, 96] on span "Text-to-speech controls" at bounding box center [73, 95] width 8 height 8
click at [69, 95] on span "Text-to-speech controls" at bounding box center [73, 95] width 8 height 8
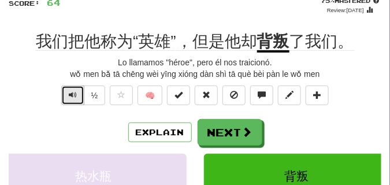
click at [69, 94] on span "Text-to-speech controls" at bounding box center [73, 95] width 8 height 8
click at [74, 98] on span "Text-to-speech controls" at bounding box center [73, 95] width 8 height 8
click at [74, 97] on span "Text-to-speech controls" at bounding box center [73, 95] width 8 height 8
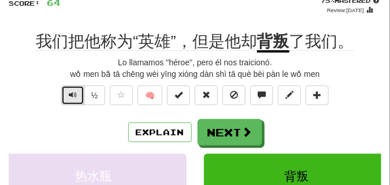
click at [74, 97] on span "Text-to-speech controls" at bounding box center [73, 95] width 8 height 8
drag, startPoint x: 74, startPoint y: 96, endPoint x: 79, endPoint y: 115, distance: 19.5
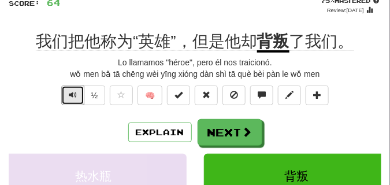
click at [79, 115] on div "/ Score: 64 + 12 75 % Mastered Review: 2025-10-15 我们把他称为“英雄”，但是他却 背叛 了我们。 Lo ll…" at bounding box center [195, 156] width 372 height 346
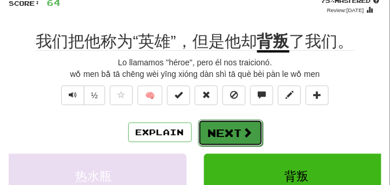
click at [231, 132] on button "Next" at bounding box center [230, 133] width 65 height 27
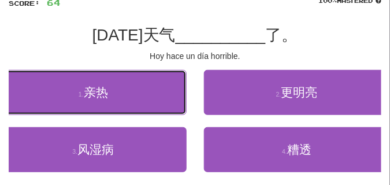
drag, startPoint x: 117, startPoint y: 70, endPoint x: 113, endPoint y: 56, distance: 14.4
click at [113, 56] on div "/ Score: 64 100 % Mastered 今天天气 __________ 了。 Hoy hace un día horrible. 1 . 亲热 …" at bounding box center [195, 96] width 372 height 227
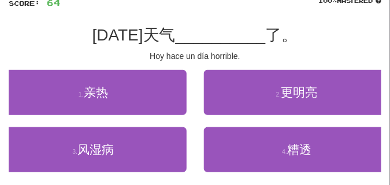
click at [113, 56] on div "Hoy hace un día horrible." at bounding box center [195, 56] width 372 height 12
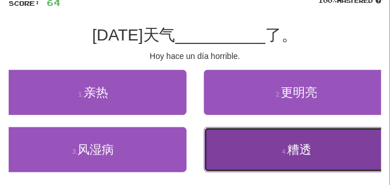
click at [240, 152] on button "4 . 糟透" at bounding box center [297, 149] width 187 height 45
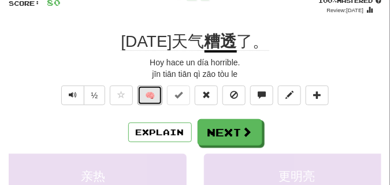
drag, startPoint x: 151, startPoint y: 94, endPoint x: 80, endPoint y: 79, distance: 72.7
click at [80, 79] on div "/ Score: 80 + 16 100 % Mastered Review: 2026-03-14 今天天气 糟透 了。 Hoy hace un día h…" at bounding box center [195, 156] width 372 height 346
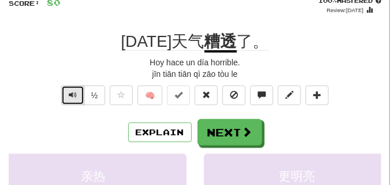
click at [69, 93] on span "Text-to-speech controls" at bounding box center [73, 95] width 8 height 8
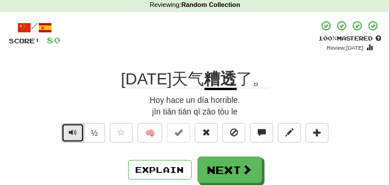
scroll to position [58, 0]
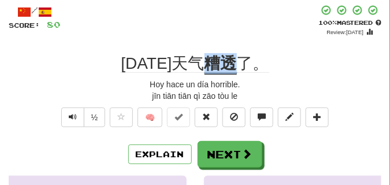
drag, startPoint x: 193, startPoint y: 66, endPoint x: 226, endPoint y: 67, distance: 32.4
click at [226, 67] on div "今天天气 糟透 了。" at bounding box center [195, 63] width 372 height 21
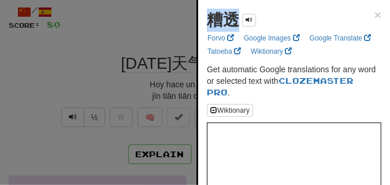
drag, startPoint x: 200, startPoint y: 26, endPoint x: 231, endPoint y: 22, distance: 31.4
copy strong "糟透"
click at [133, 38] on div at bounding box center [195, 92] width 390 height 185
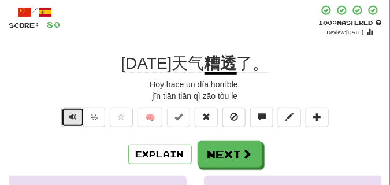
click at [72, 114] on span "Text-to-speech controls" at bounding box center [73, 117] width 8 height 8
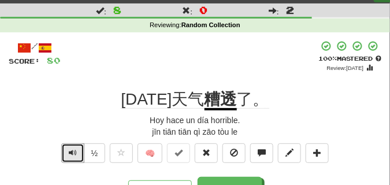
scroll to position [29, 0]
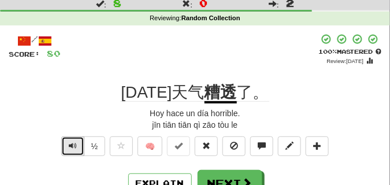
click at [73, 137] on button "Text-to-speech controls" at bounding box center [72, 146] width 23 height 20
click at [73, 136] on button "Text-to-speech controls" at bounding box center [72, 146] width 23 height 20
click at [73, 140] on button "Text-to-speech controls" at bounding box center [72, 146] width 23 height 20
click at [72, 139] on button "Text-to-speech controls" at bounding box center [72, 146] width 23 height 20
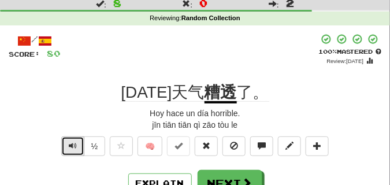
click at [72, 139] on button "Text-to-speech controls" at bounding box center [72, 146] width 23 height 20
click at [72, 138] on button "Text-to-speech controls" at bounding box center [72, 146] width 23 height 20
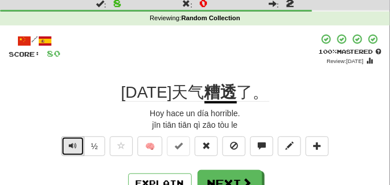
click at [72, 138] on button "Text-to-speech controls" at bounding box center [72, 146] width 23 height 20
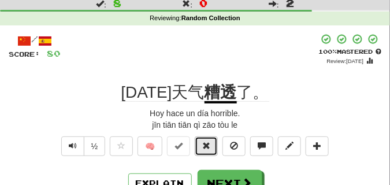
click at [210, 142] on span at bounding box center [206, 145] width 8 height 8
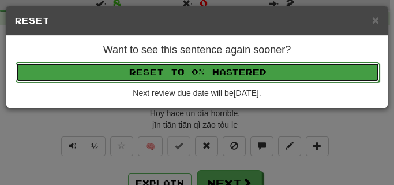
click at [188, 70] on button "Reset to 0% Mastered" at bounding box center [198, 72] width 364 height 20
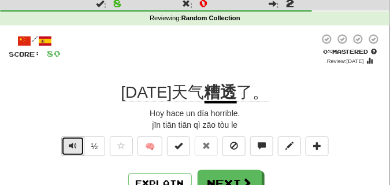
click at [71, 143] on span "Text-to-speech controls" at bounding box center [73, 145] width 8 height 8
click at [71, 142] on span "Text-to-speech controls" at bounding box center [73, 145] width 8 height 8
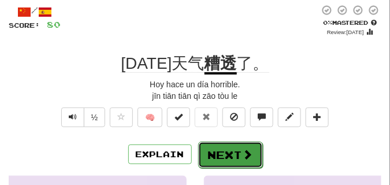
click at [226, 147] on button "Next" at bounding box center [230, 154] width 65 height 27
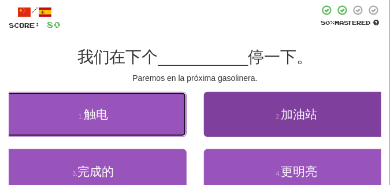
drag, startPoint x: 162, startPoint y: 116, endPoint x: 233, endPoint y: 119, distance: 71.7
click at [233, 119] on div "1 . 触电 2 . 加油站" at bounding box center [194, 120] width 407 height 57
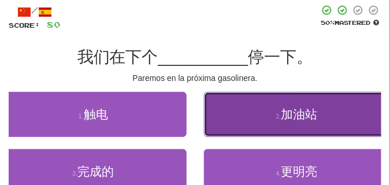
click at [233, 119] on button "2 . 加油站" at bounding box center [297, 114] width 187 height 45
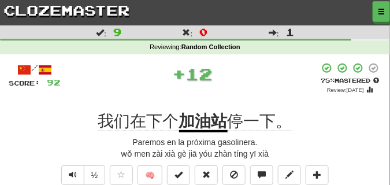
scroll to position [29, 0]
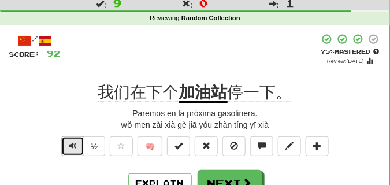
click at [70, 143] on span "Text-to-speech controls" at bounding box center [73, 145] width 8 height 8
click at [70, 142] on span "Text-to-speech controls" at bounding box center [73, 145] width 8 height 8
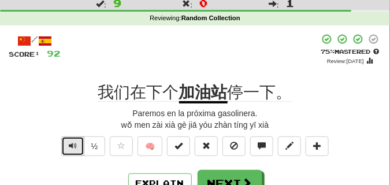
click at [70, 141] on span "Text-to-speech controls" at bounding box center [73, 145] width 8 height 8
click at [69, 141] on span "Text-to-speech controls" at bounding box center [73, 145] width 8 height 8
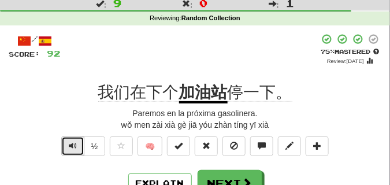
click at [69, 141] on span "Text-to-speech controls" at bounding box center [73, 145] width 8 height 8
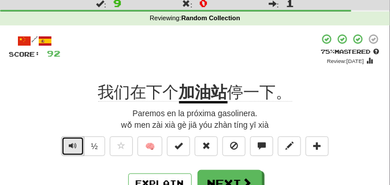
click at [69, 141] on span "Text-to-speech controls" at bounding box center [73, 145] width 8 height 8
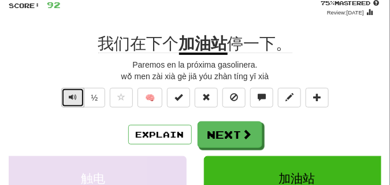
scroll to position [87, 0]
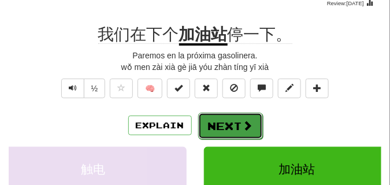
click at [252, 122] on button "Next" at bounding box center [230, 126] width 65 height 27
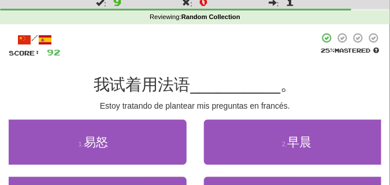
scroll to position [29, 0]
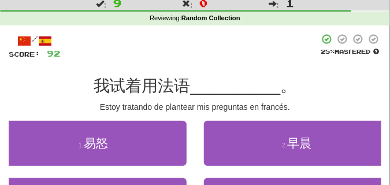
drag, startPoint x: 182, startPoint y: 109, endPoint x: 159, endPoint y: 76, distance: 39.9
click at [159, 76] on div "/ Score: 92 25 % Mastered 我试着用法语 __________ 。 Estoy tratando de plantear mis pr…" at bounding box center [195, 146] width 372 height 227
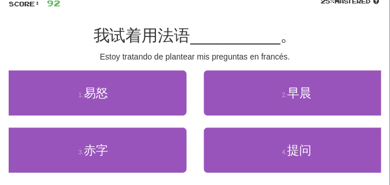
scroll to position [87, 0]
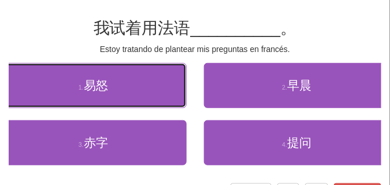
drag, startPoint x: 155, startPoint y: 96, endPoint x: 131, endPoint y: 21, distance: 78.7
click at [131, 21] on div "/ Score: 92 25 % Mastered 我试着用法语 __________ 。 Estoy tratando de plantear mis pr…" at bounding box center [195, 89] width 372 height 227
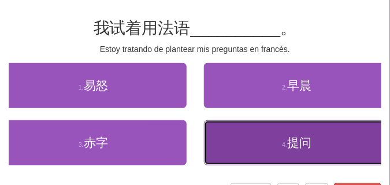
click at [290, 129] on button "4 . 提问" at bounding box center [297, 142] width 187 height 45
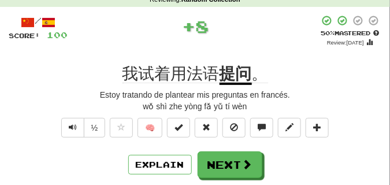
scroll to position [58, 0]
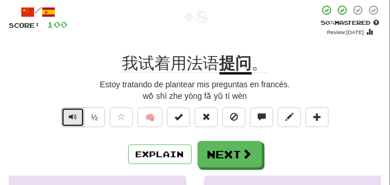
click at [70, 121] on span "Text-to-speech controls" at bounding box center [73, 117] width 8 height 8
click at [70, 120] on span "Text-to-speech controls" at bounding box center [73, 117] width 8 height 8
click at [70, 118] on span "Text-to-speech controls" at bounding box center [73, 117] width 8 height 8
click at [69, 118] on span "Text-to-speech controls" at bounding box center [73, 117] width 8 height 8
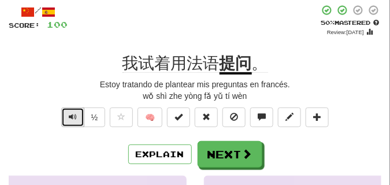
click at [69, 118] on span "Text-to-speech controls" at bounding box center [73, 117] width 8 height 8
click at [69, 117] on span "Text-to-speech controls" at bounding box center [73, 117] width 8 height 8
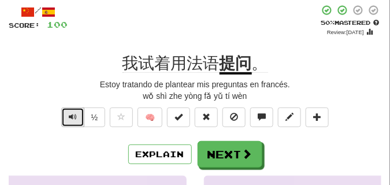
click at [69, 117] on span "Text-to-speech controls" at bounding box center [73, 117] width 8 height 8
click at [69, 116] on span "Text-to-speech controls" at bounding box center [73, 117] width 8 height 8
click at [69, 115] on span "Text-to-speech controls" at bounding box center [73, 117] width 8 height 8
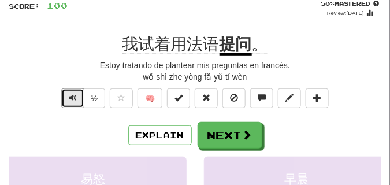
scroll to position [87, 0]
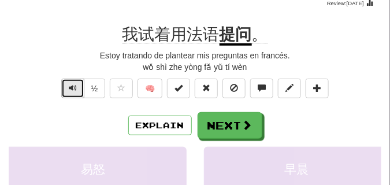
click at [70, 84] on span "Text-to-speech controls" at bounding box center [73, 88] width 8 height 8
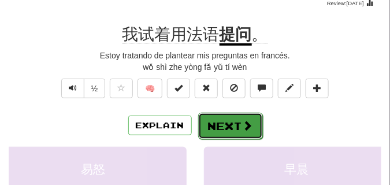
click at [233, 117] on button "Next" at bounding box center [230, 126] width 65 height 27
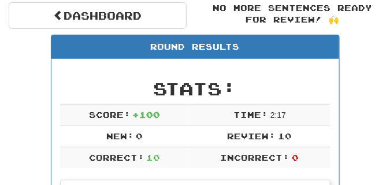
scroll to position [51, 0]
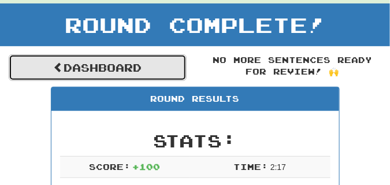
click at [123, 66] on link "Dashboard" at bounding box center [98, 67] width 178 height 27
